Goal: Find specific page/section

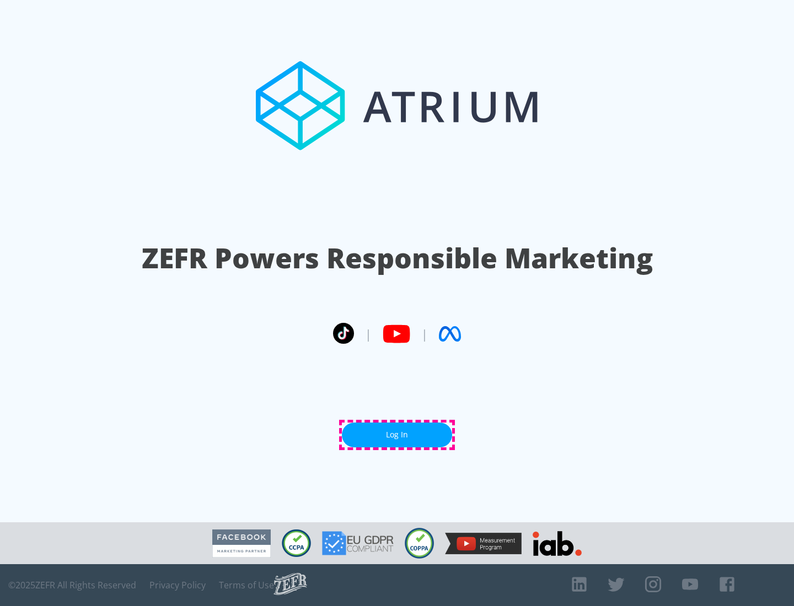
click at [397, 435] on link "Log In" at bounding box center [397, 435] width 110 height 25
